Goal: Share content: Share content

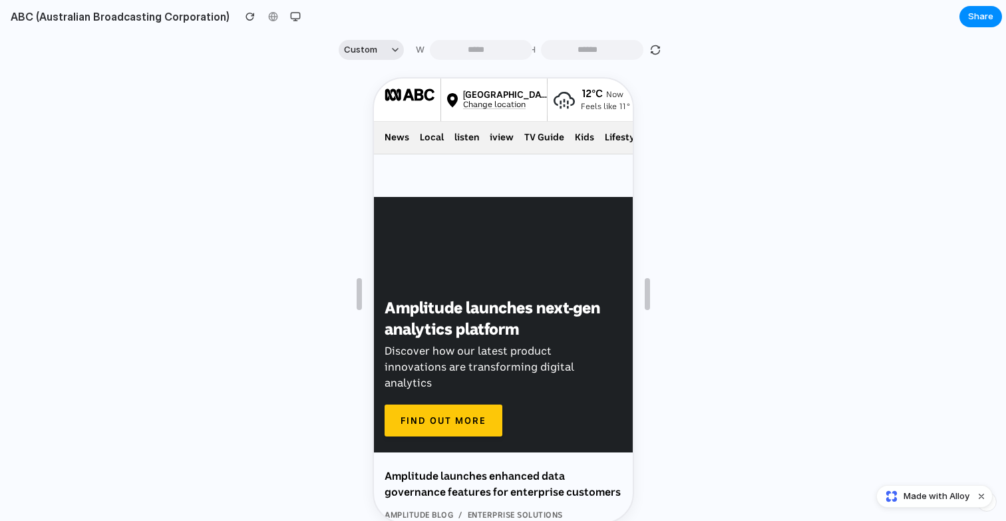
click at [339, 50] on button "Custom" at bounding box center [371, 50] width 65 height 20
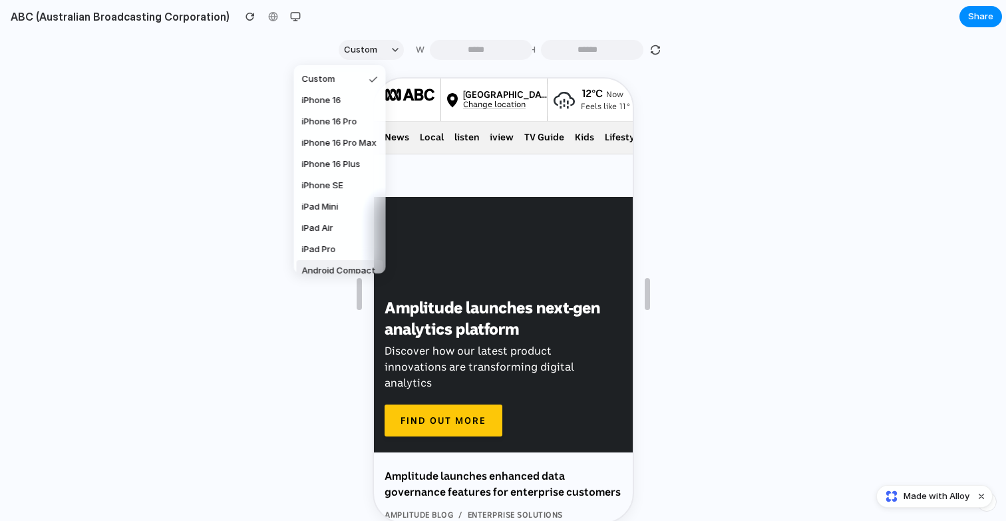
click at [210, 305] on div "Custom iPhone 16 iPhone 16 Pro iPhone 16 Pro Max iPhone 16 Plus iPhone SE iPad …" at bounding box center [503, 260] width 1006 height 521
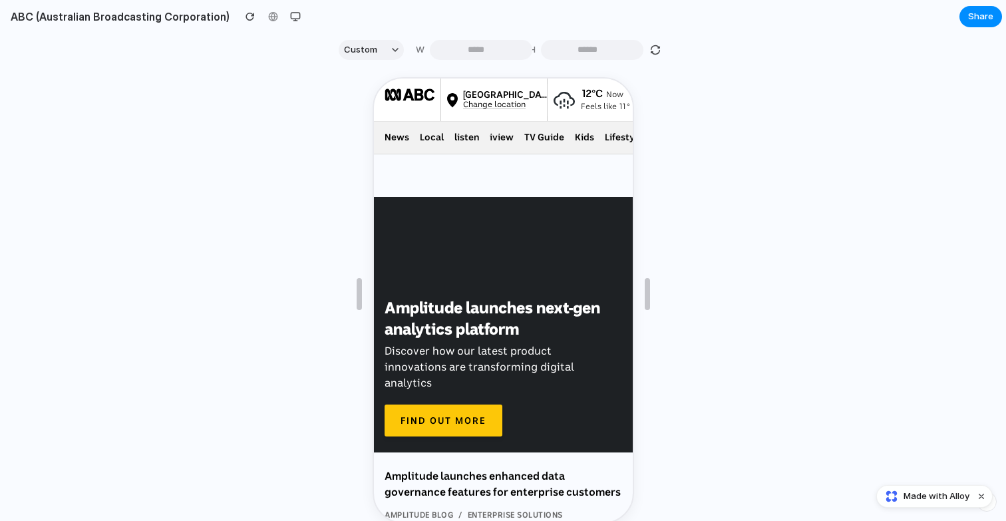
click at [164, 20] on h2 "ABC (Australian Broadcasting Corporation)" at bounding box center [117, 17] width 224 height 16
click at [290, 19] on div "button" at bounding box center [295, 16] width 11 height 11
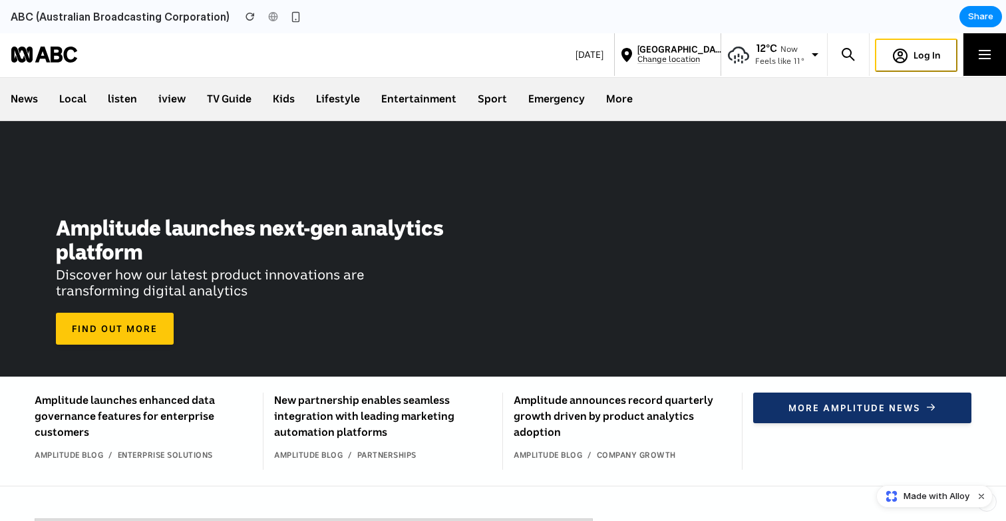
click at [914, 502] on span "Made with Alloy" at bounding box center [936, 496] width 66 height 13
click at [243, 17] on button "button" at bounding box center [250, 17] width 20 height 20
click at [154, 12] on h2 "ABC (Australian Broadcasting Corporation)" at bounding box center [117, 17] width 224 height 16
click at [290, 21] on div "button" at bounding box center [295, 16] width 11 height 11
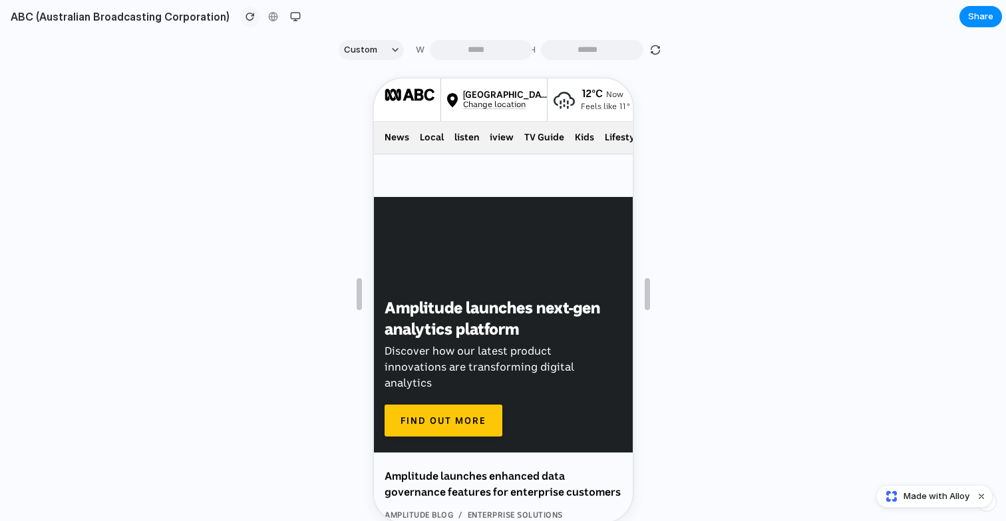
click at [246, 18] on div "button" at bounding box center [250, 16] width 9 height 9
click at [246, 15] on div "button" at bounding box center [250, 16] width 9 height 9
click at [290, 19] on div "button" at bounding box center [295, 16] width 11 height 11
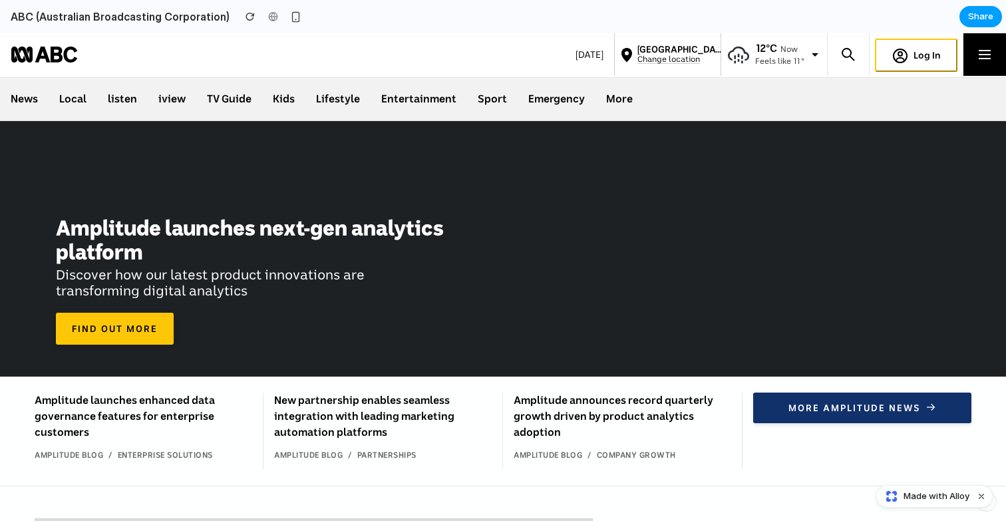
click at [980, 20] on span "Share" at bounding box center [980, 16] width 25 height 13
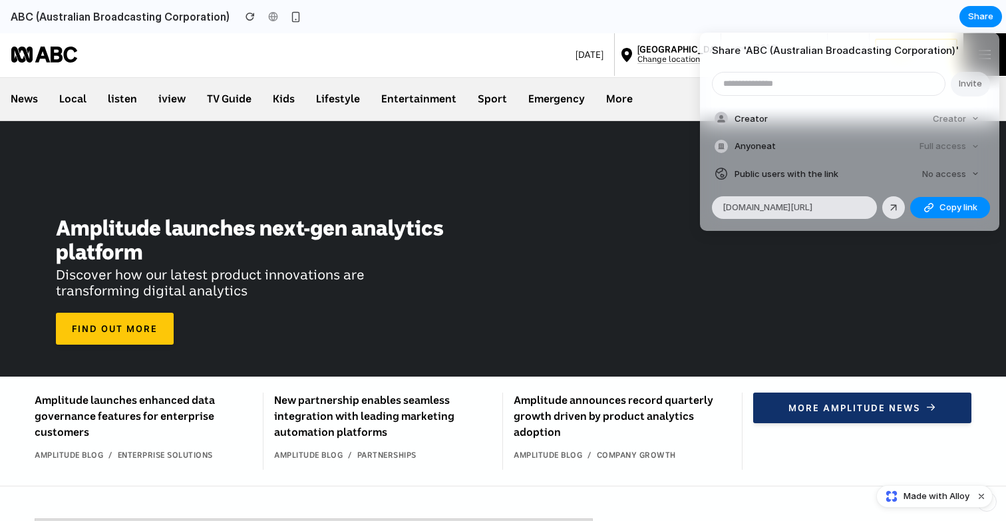
click at [420, 33] on div "Share ' ABC (Australian Broadcasting Corporation) ' Invite Creator Creator Anyo…" at bounding box center [503, 260] width 1006 height 521
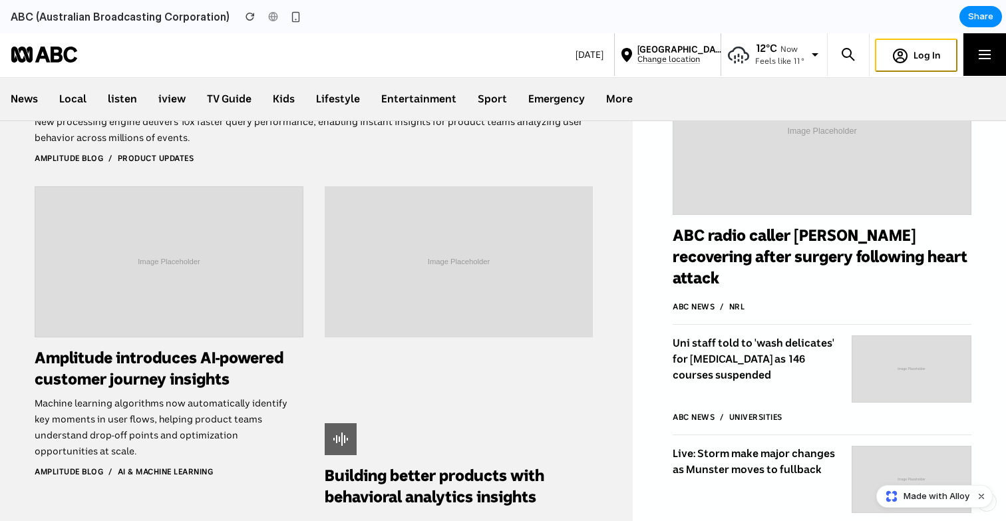
scroll to position [698, 0]
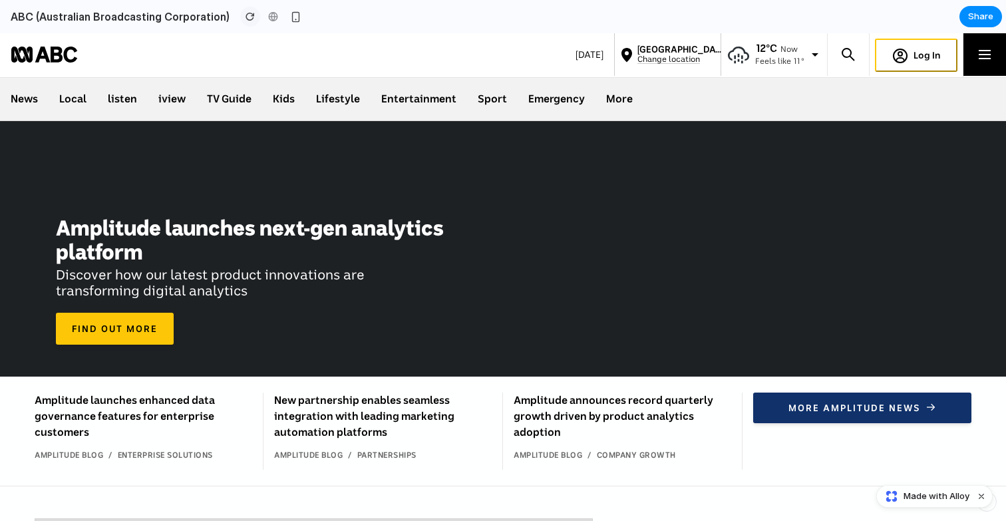
click at [246, 18] on div "button" at bounding box center [250, 16] width 9 height 9
click at [160, 13] on h2 "ABC (Australian Broadcasting Corporation)" at bounding box center [117, 17] width 224 height 16
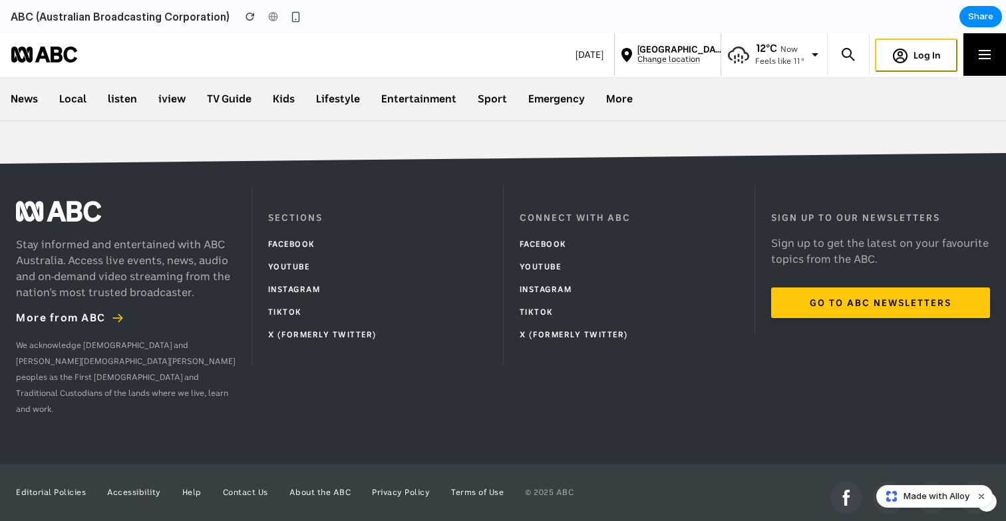
scroll to position [5810, 0]
